Goal: Task Accomplishment & Management: Complete application form

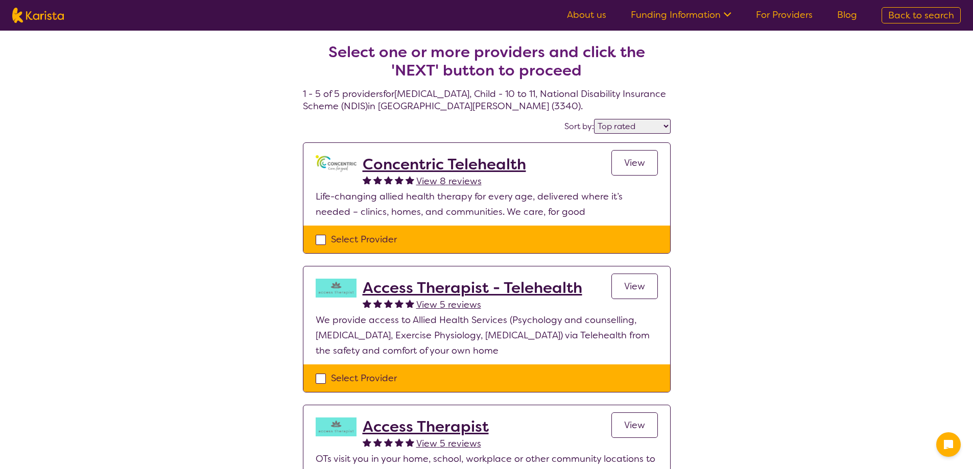
select select "by_score"
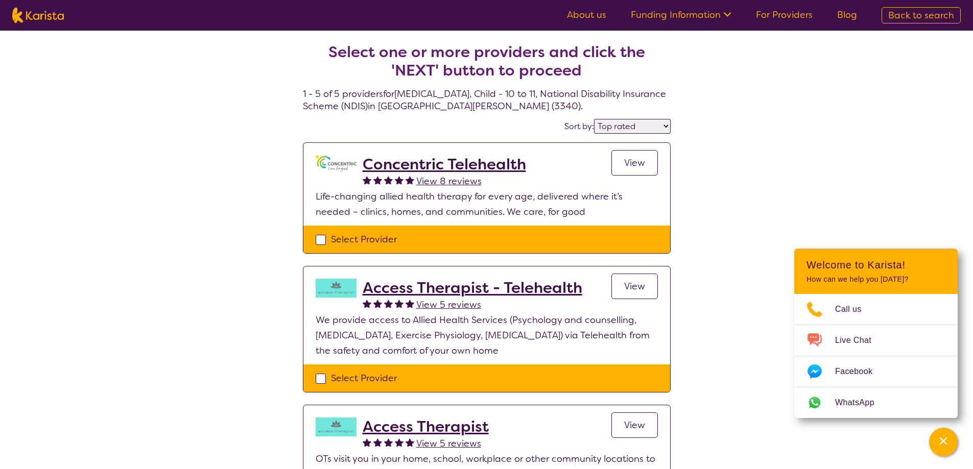
click at [319, 241] on div "Select Provider" at bounding box center [487, 239] width 342 height 15
checkbox input "true"
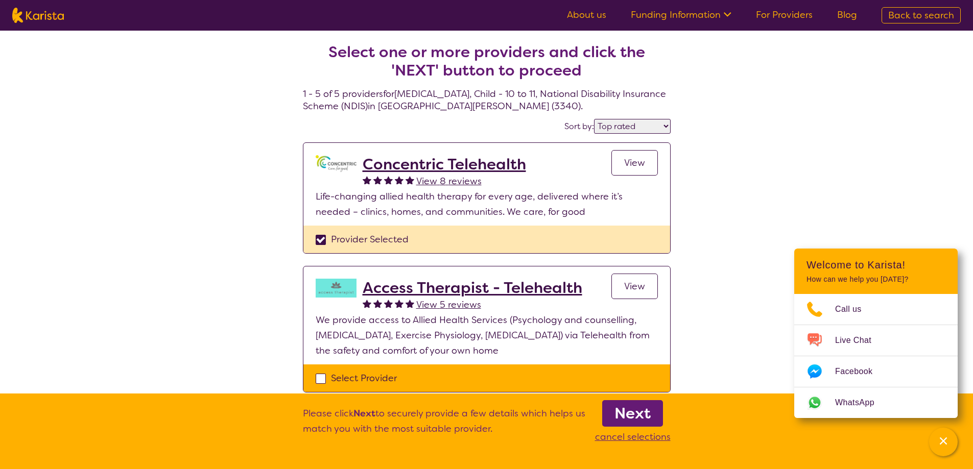
scroll to position [358, 0]
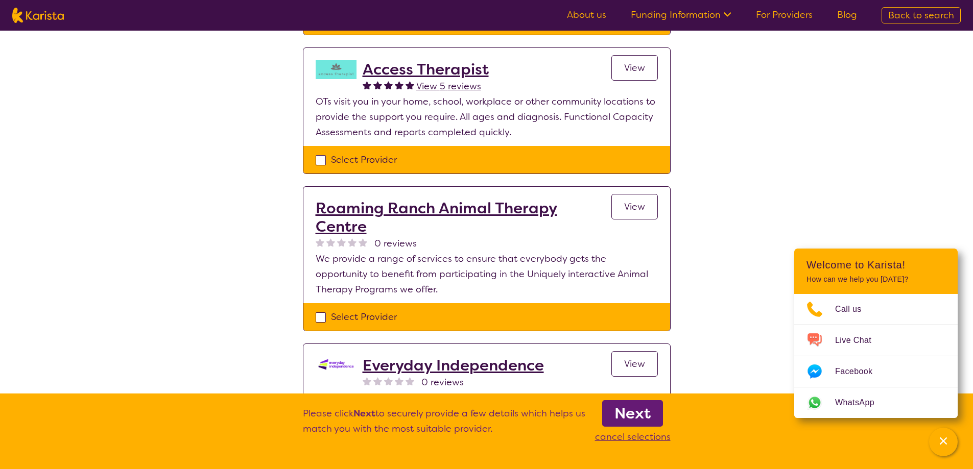
click at [629, 409] on b "Next" at bounding box center [633, 414] width 36 height 20
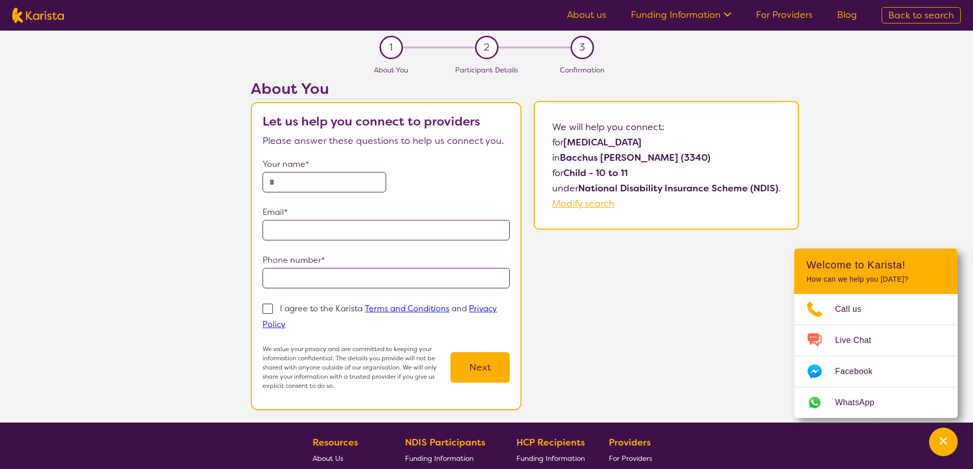
click at [348, 180] on input "text" at bounding box center [325, 182] width 124 height 20
type input "**********"
click at [325, 279] on input "tel" at bounding box center [386, 278] width 247 height 20
type input "**********"
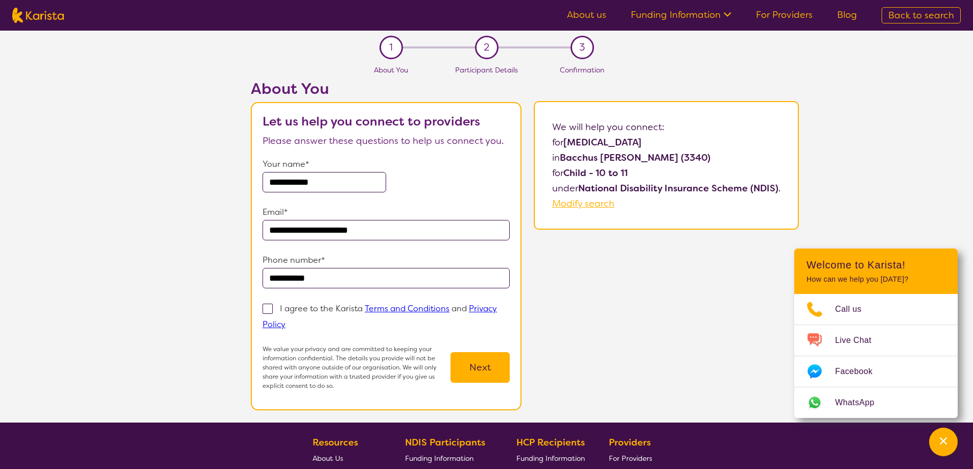
click at [265, 307] on span at bounding box center [268, 309] width 10 height 10
click at [286, 321] on input "I agree to the Karista Terms and Conditions and Privacy Policy" at bounding box center [289, 324] width 7 height 7
checkbox input "true"
click at [486, 369] on button "Next" at bounding box center [480, 368] width 59 height 31
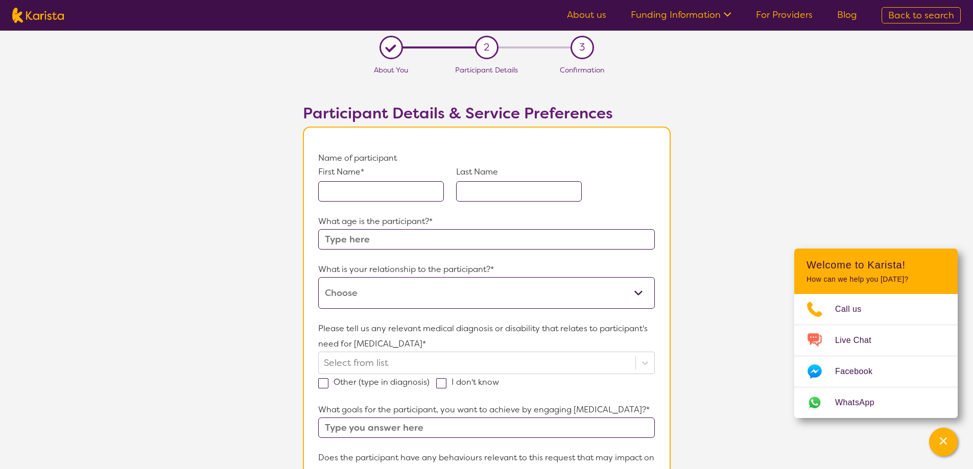
click at [376, 208] on div "First Name* Last Name" at bounding box center [486, 190] width 336 height 48
click at [374, 196] on input "text" at bounding box center [381, 191] width 126 height 20
type input "Jordyn"
click at [507, 191] on input "text" at bounding box center [519, 191] width 126 height 20
type input "test"
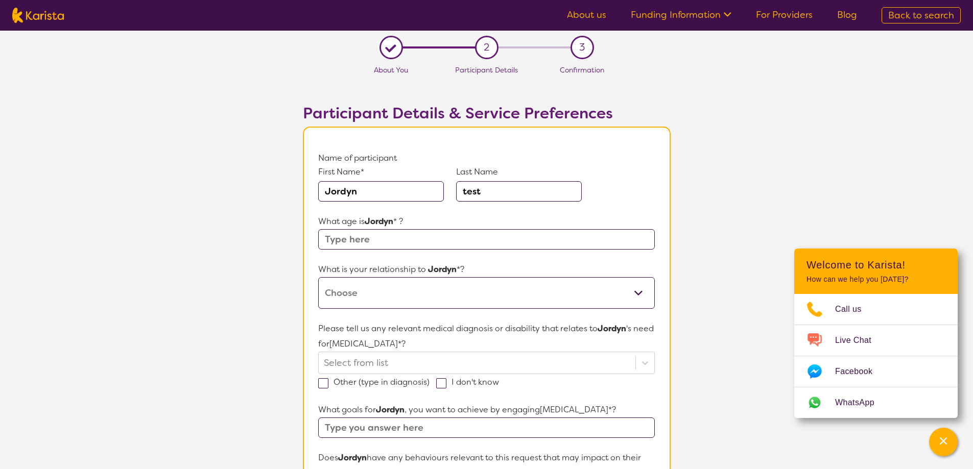
click at [390, 232] on input "text" at bounding box center [486, 239] width 336 height 20
type input "10"
click at [373, 292] on select "This request is for myself I am their parent I am their child I am their spouse…" at bounding box center [486, 293] width 336 height 32
select select "I am their child"
click at [318, 277] on select "This request is for myself I am their parent I am their child I am their spouse…" at bounding box center [486, 293] width 336 height 32
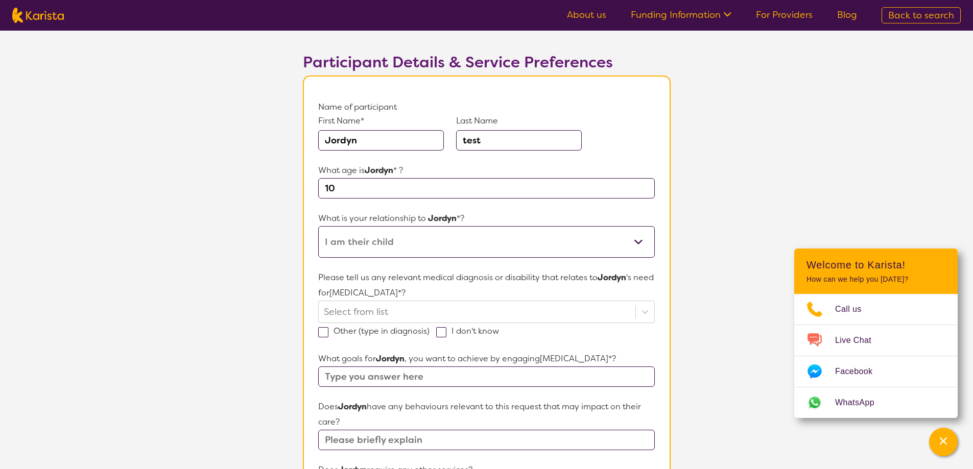
scroll to position [153, 0]
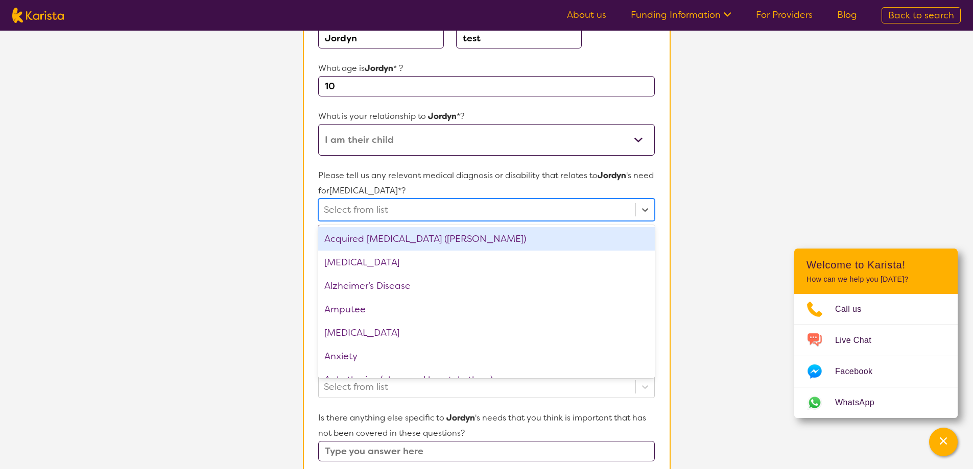
click at [478, 206] on div at bounding box center [477, 209] width 306 height 17
click at [414, 242] on div "Acquired [MEDICAL_DATA] ([PERSON_NAME])" at bounding box center [486, 239] width 336 height 24
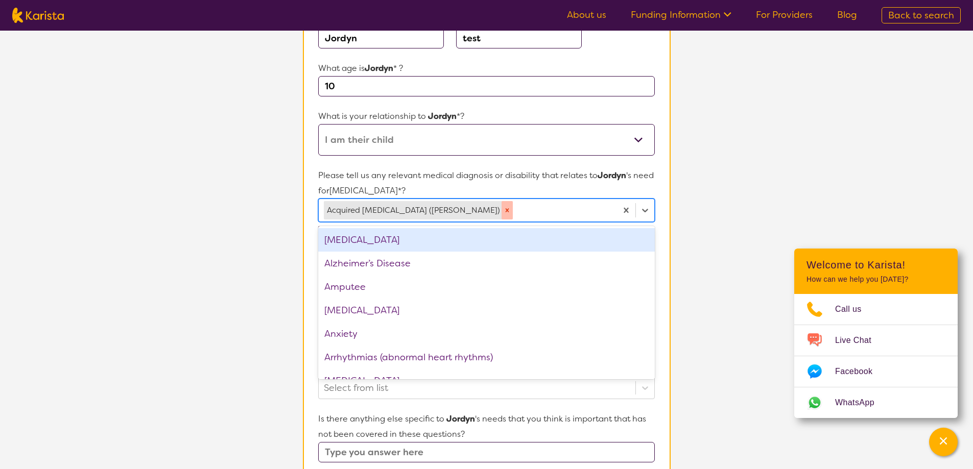
click at [504, 209] on icon "Remove Acquired brain injury (ABI)" at bounding box center [507, 210] width 7 height 7
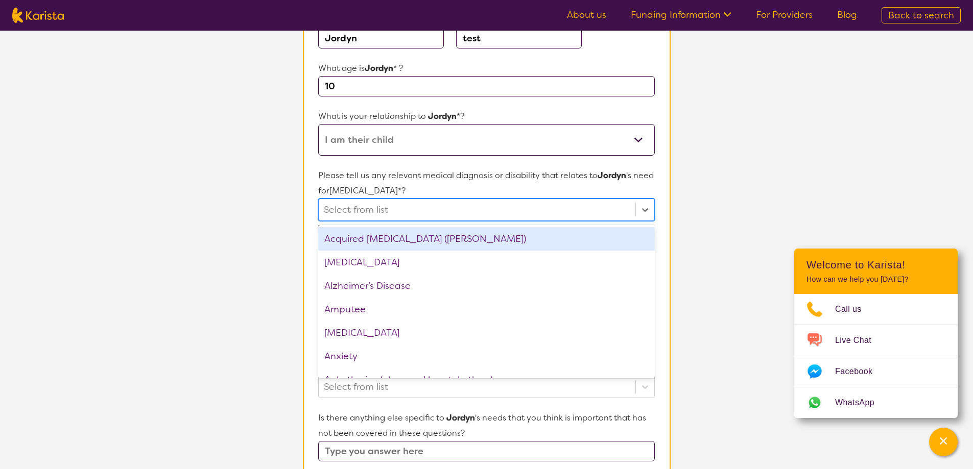
click at [421, 238] on div "Acquired [MEDICAL_DATA] ([PERSON_NAME])" at bounding box center [486, 239] width 336 height 24
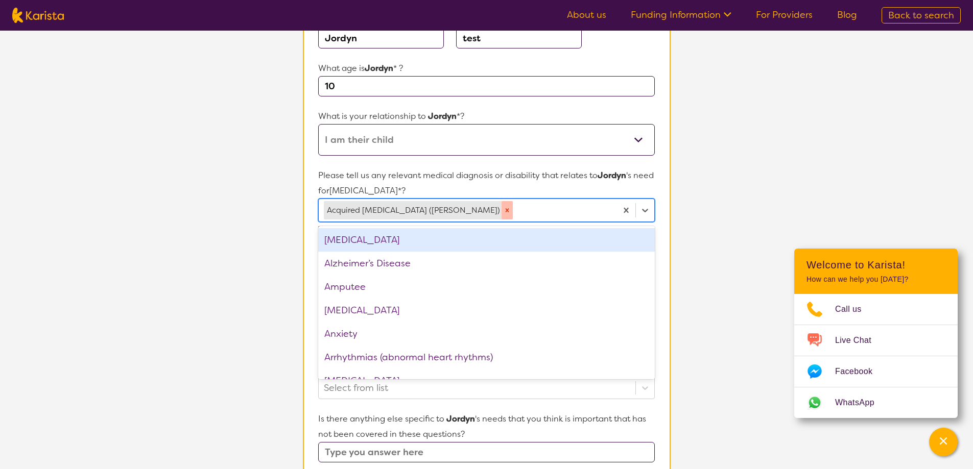
click at [504, 211] on icon "Remove Acquired brain injury (ABI)" at bounding box center [507, 210] width 7 height 7
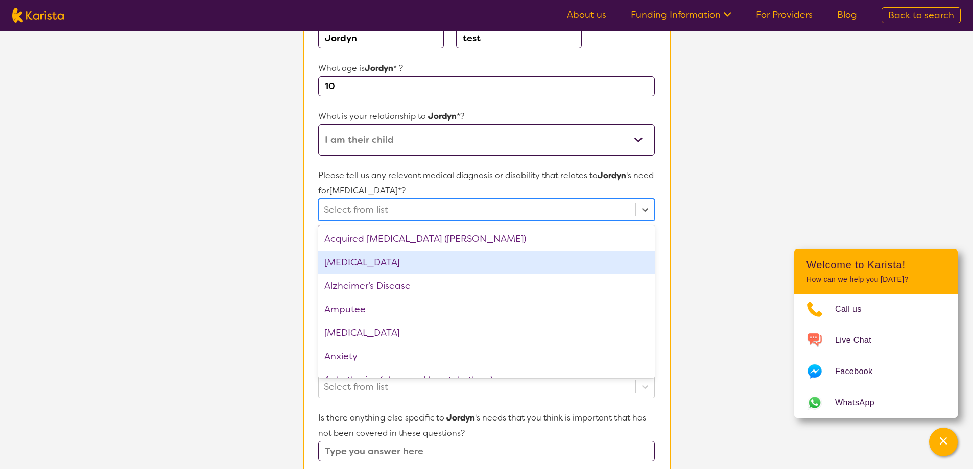
click at [409, 268] on div "[MEDICAL_DATA]" at bounding box center [486, 263] width 336 height 24
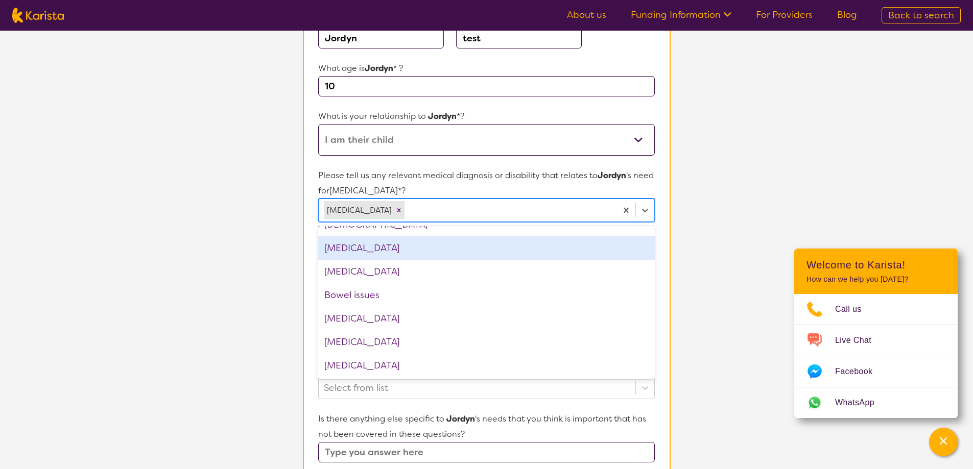
scroll to position [204, 0]
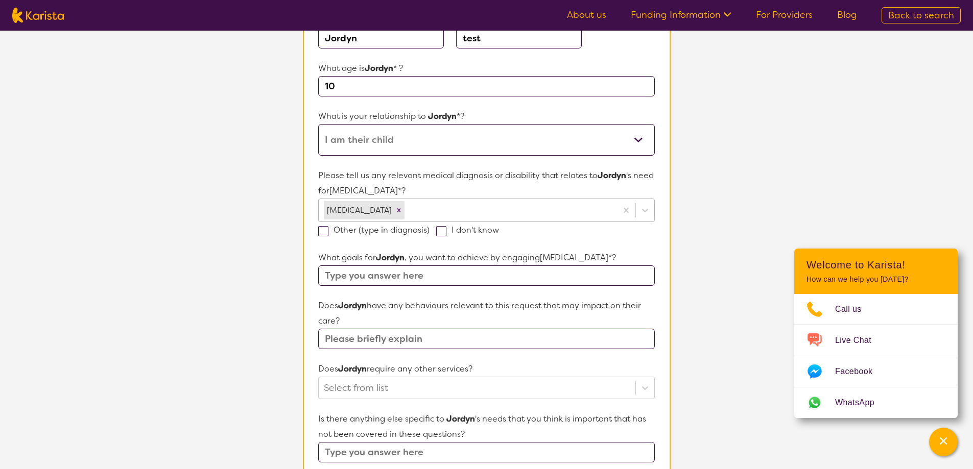
click at [723, 273] on section "L About You 2 Participant Details 3 Confirmation Participant Details & Service …" at bounding box center [486, 328] width 973 height 902
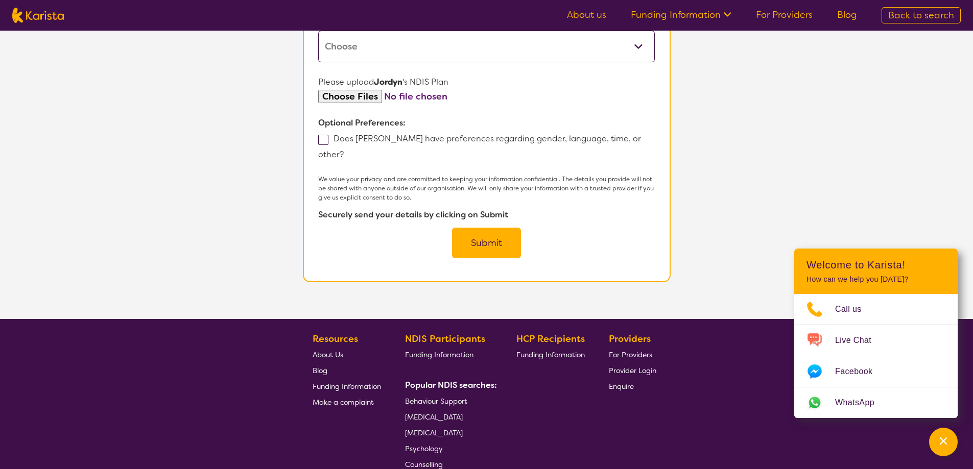
click at [491, 239] on button "Submit" at bounding box center [486, 243] width 69 height 31
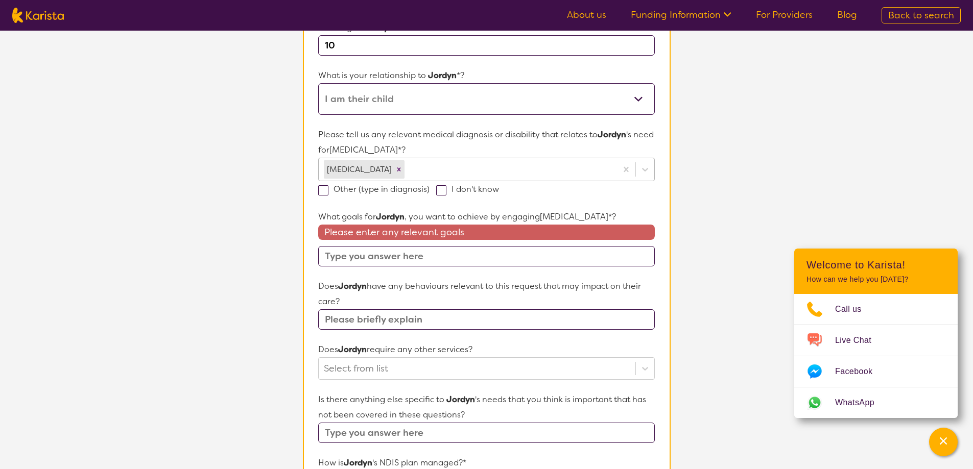
click at [342, 257] on input "text" at bounding box center [486, 256] width 336 height 20
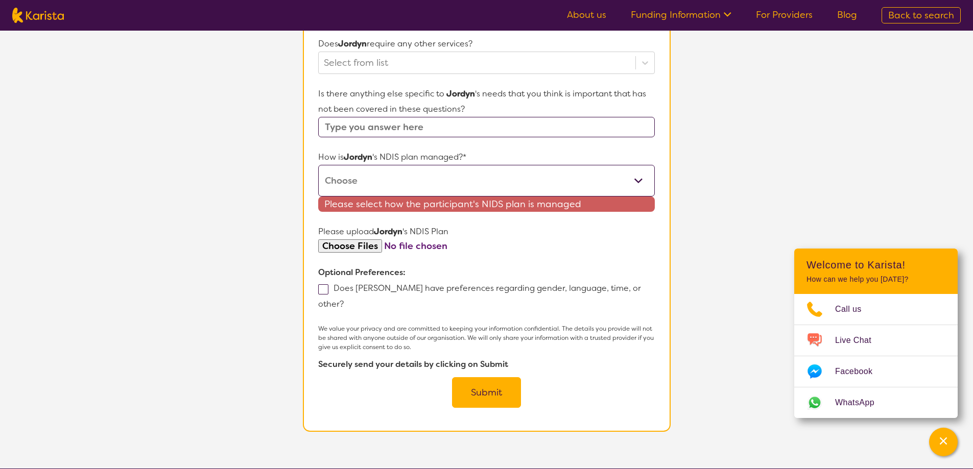
scroll to position [552, 0]
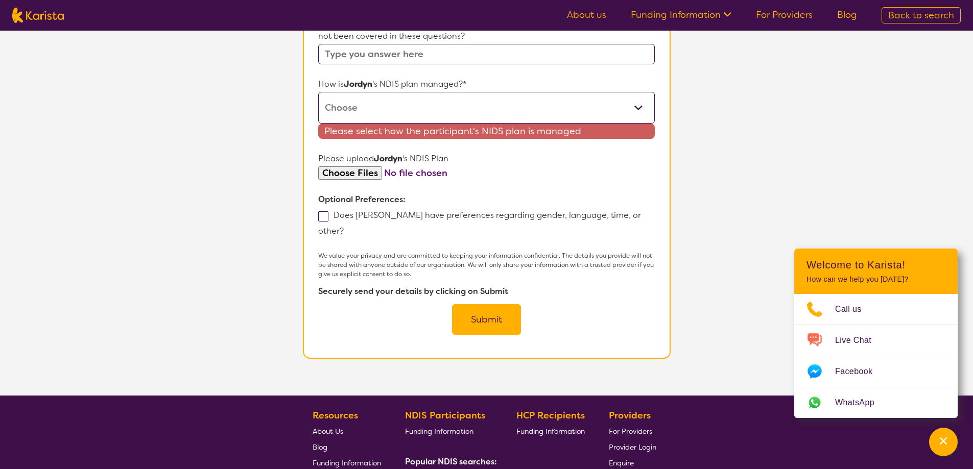
type input "test"
click at [502, 308] on button "Submit" at bounding box center [486, 319] width 69 height 31
click at [427, 77] on p "How is [PERSON_NAME] 's NDIS plan managed?*" at bounding box center [486, 84] width 336 height 15
click at [431, 100] on select "Self-managed NDIS plan Managed by a registered plan management provider (not th…" at bounding box center [486, 108] width 336 height 32
select select "Self Managed"
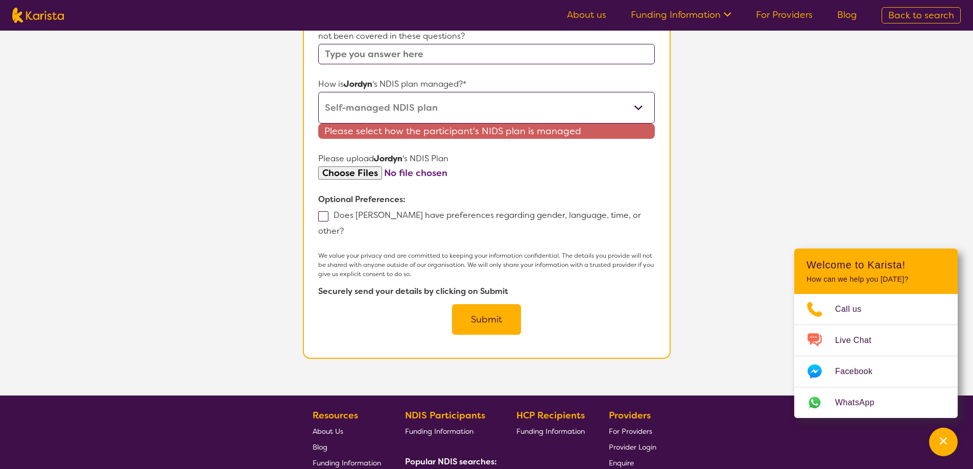
click at [318, 92] on select "Self-managed NDIS plan Managed by a registered plan management provider (not th…" at bounding box center [486, 108] width 336 height 32
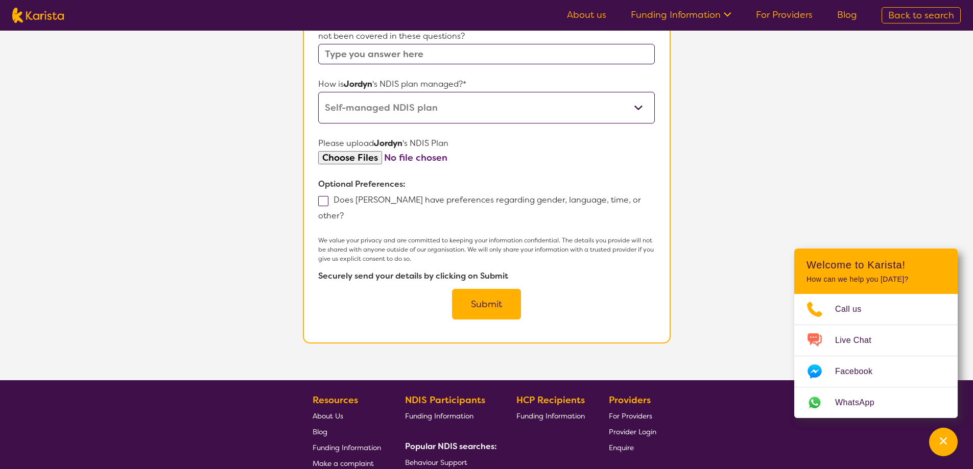
click at [477, 296] on button "Submit" at bounding box center [486, 304] width 69 height 31
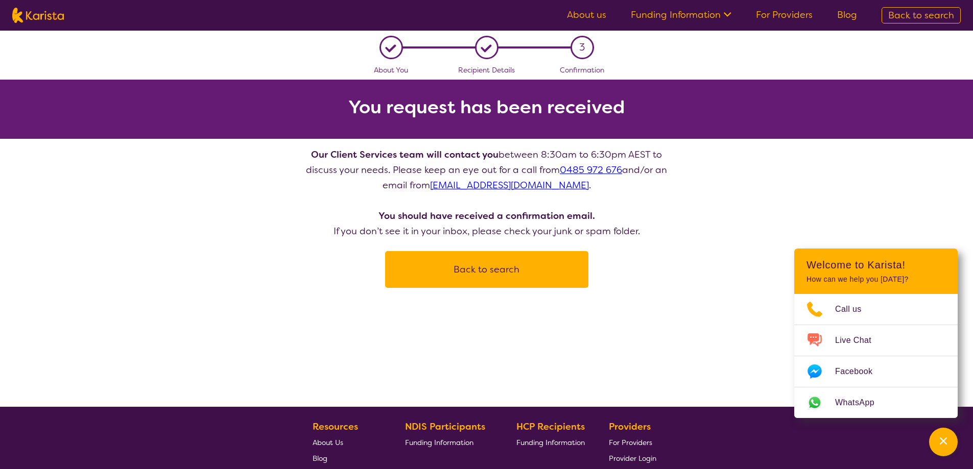
click at [505, 283] on button "Back to search" at bounding box center [486, 269] width 179 height 31
select select "[MEDICAL_DATA]"
select select "CH"
select select "NDIS"
